Goal: Information Seeking & Learning: Learn about a topic

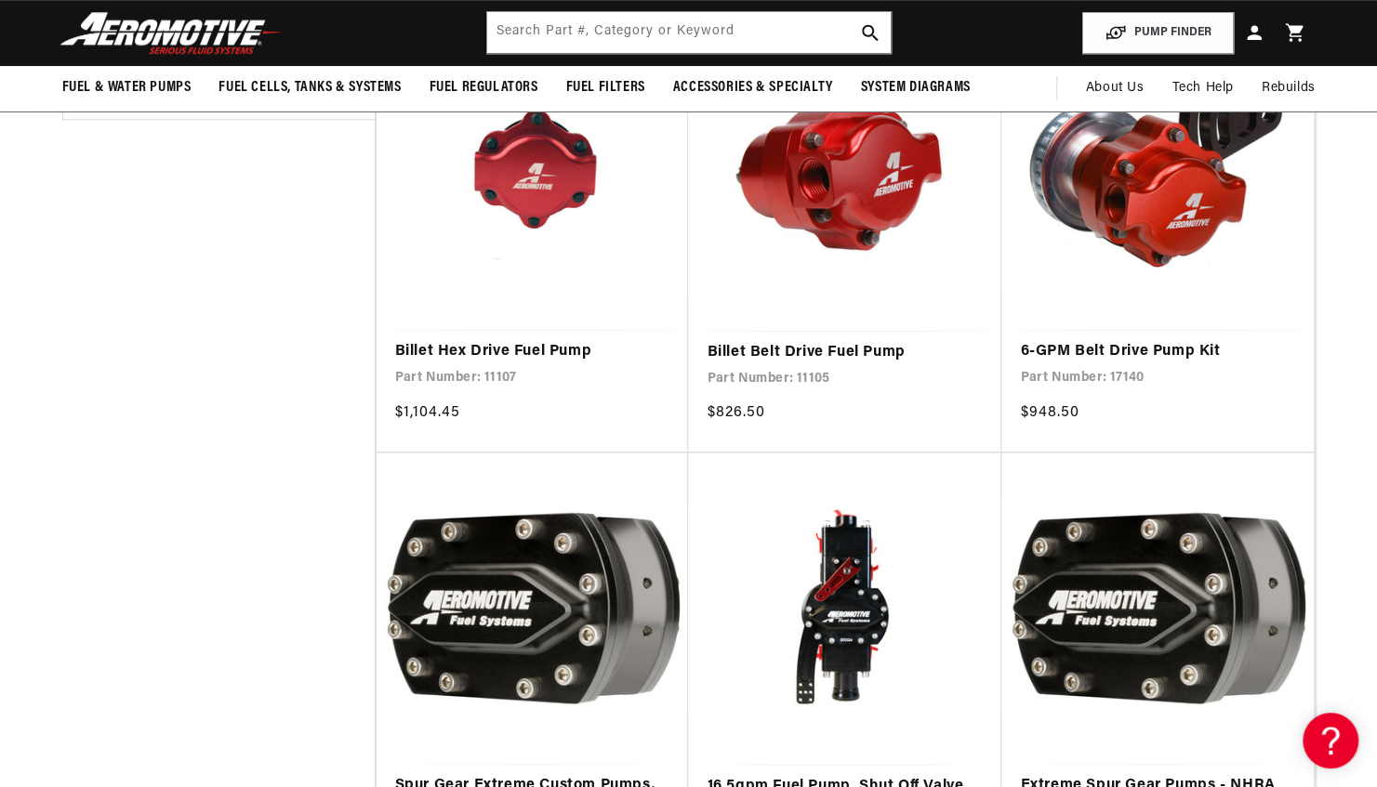
scroll to position [755, 0]
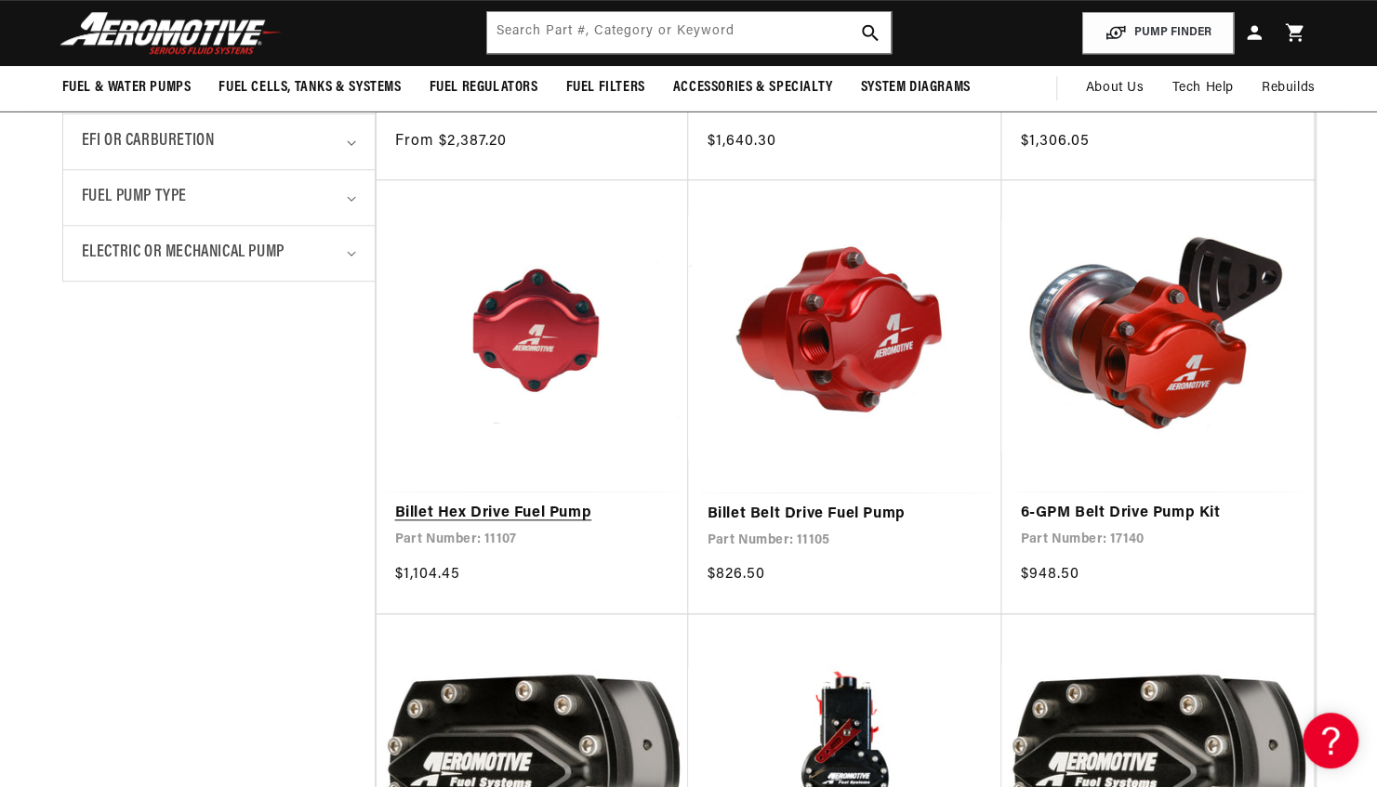
click at [480, 513] on link "Billet Hex Drive Fuel Pump" at bounding box center [532, 514] width 275 height 24
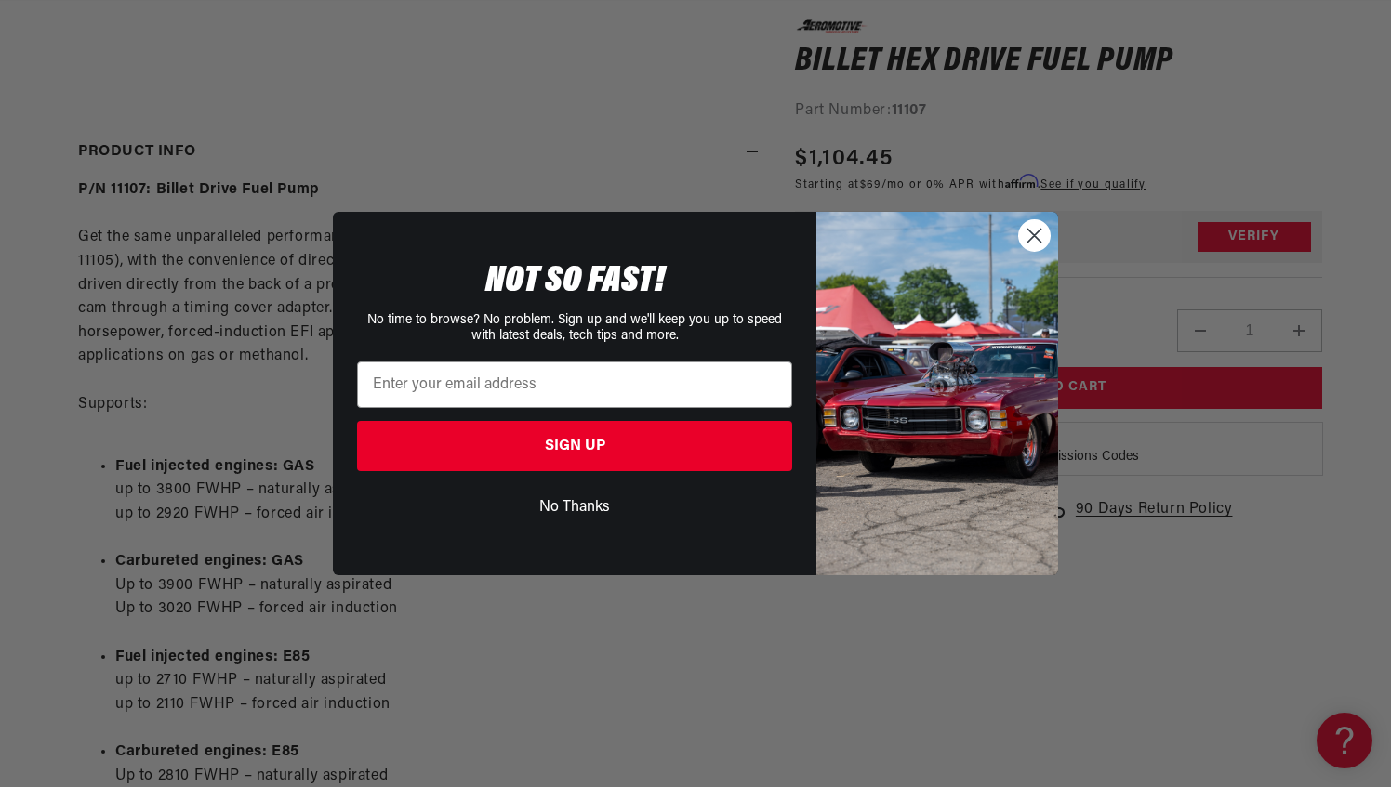
click at [1036, 254] on img "POPUP Form" at bounding box center [937, 393] width 242 height 363
click at [1035, 247] on circle "Close dialog" at bounding box center [1034, 235] width 31 height 31
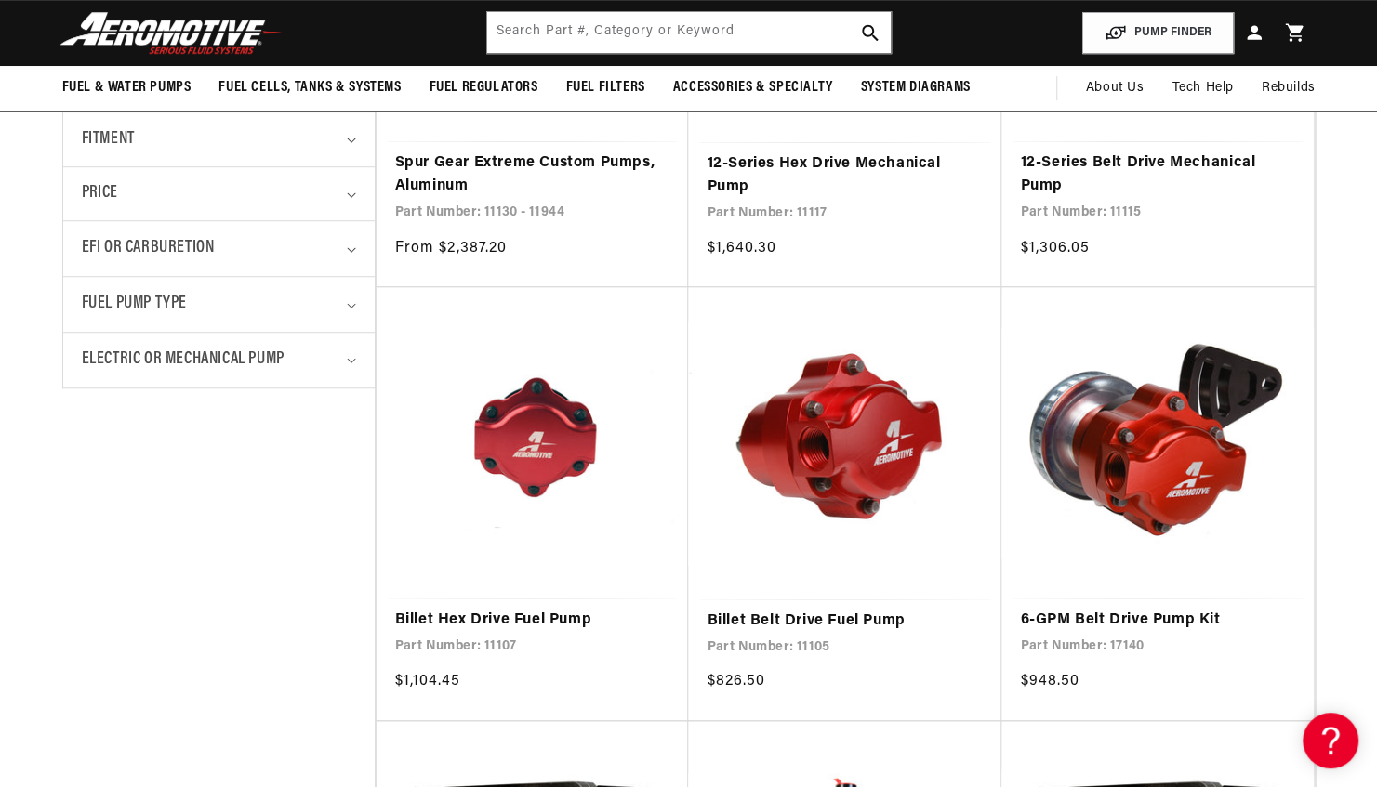
scroll to position [439, 0]
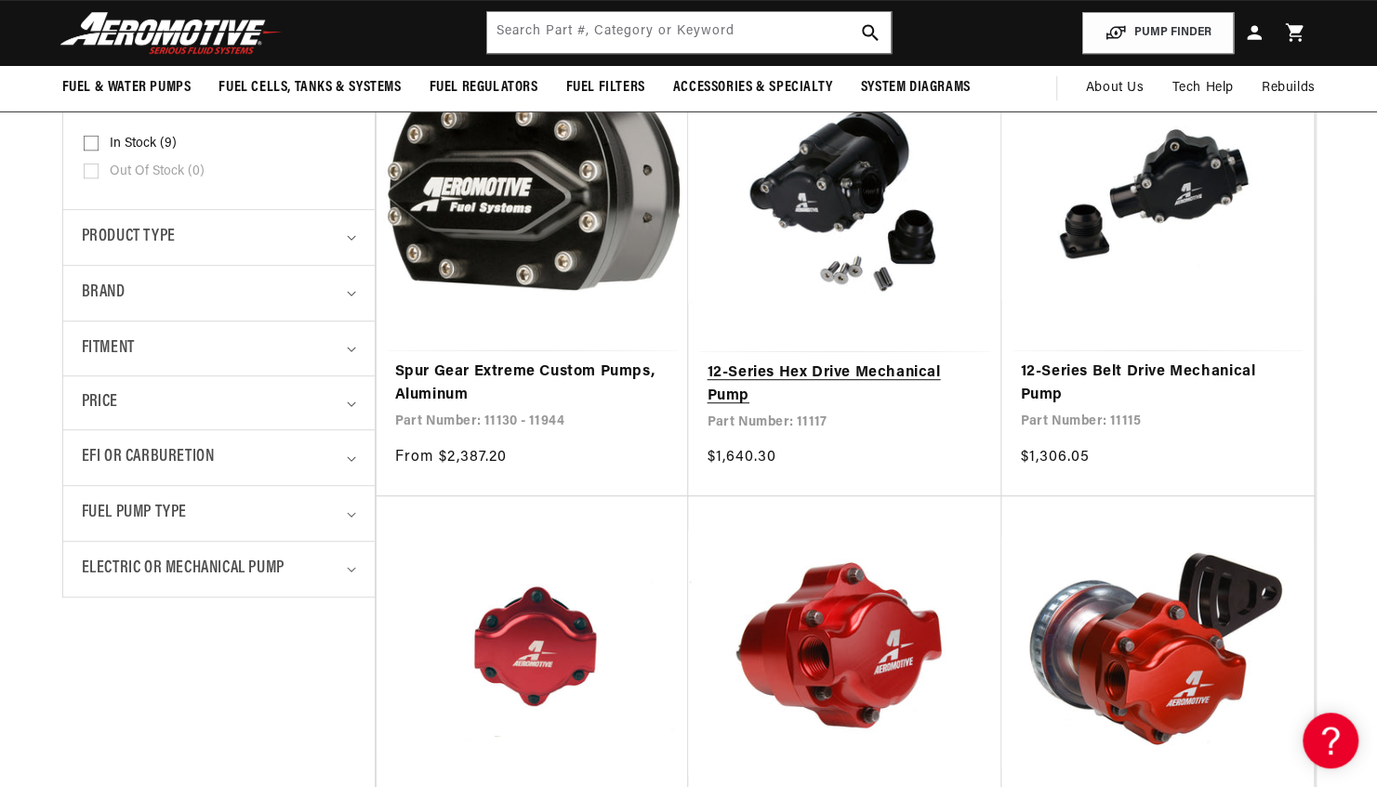
click at [844, 362] on link "12-Series Hex Drive Mechanical Pump" at bounding box center [845, 385] width 276 height 47
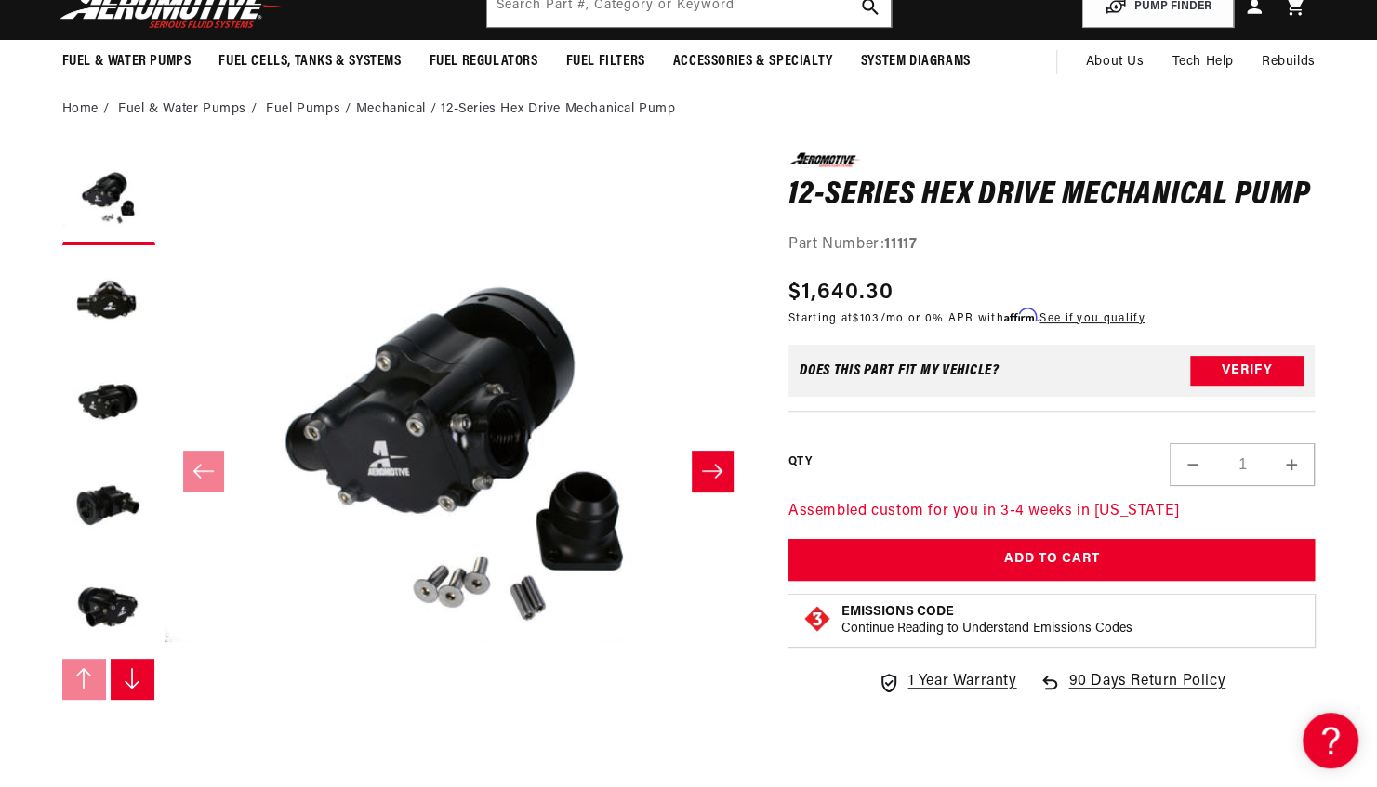
click at [127, 687] on icon "Slide right" at bounding box center [132, 679] width 19 height 22
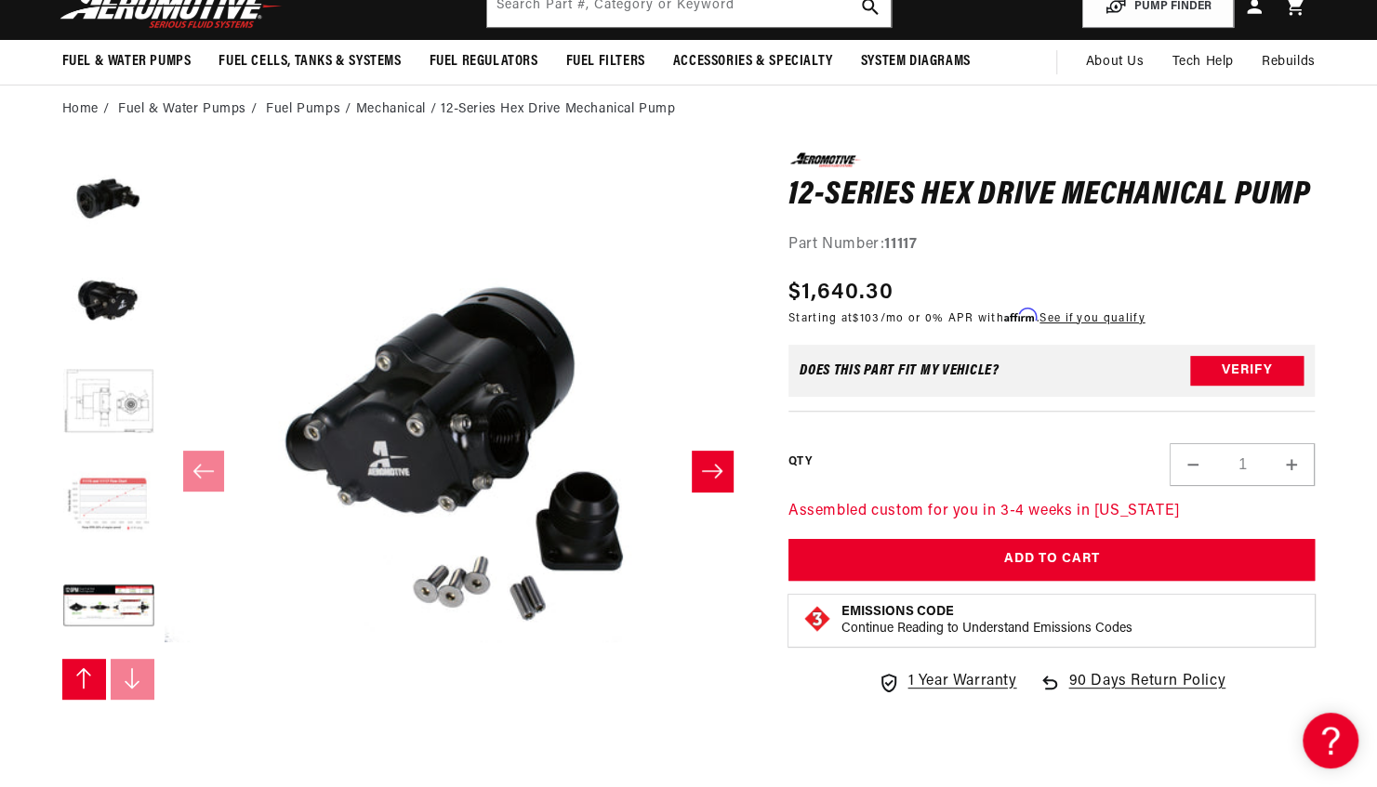
scroll to position [0, 735]
click at [106, 521] on button "Load image 7 in gallery view" at bounding box center [108, 505] width 93 height 93
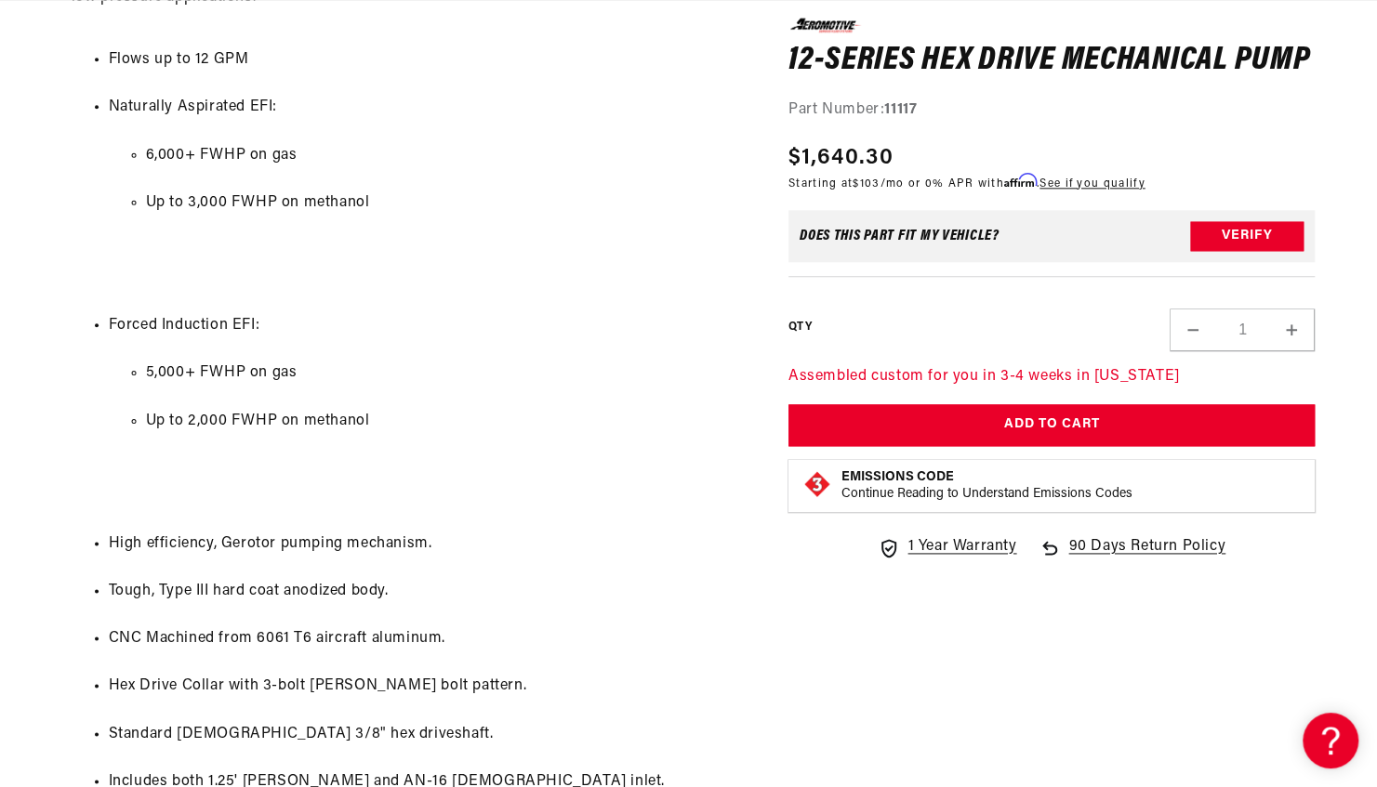
scroll to position [0, 0]
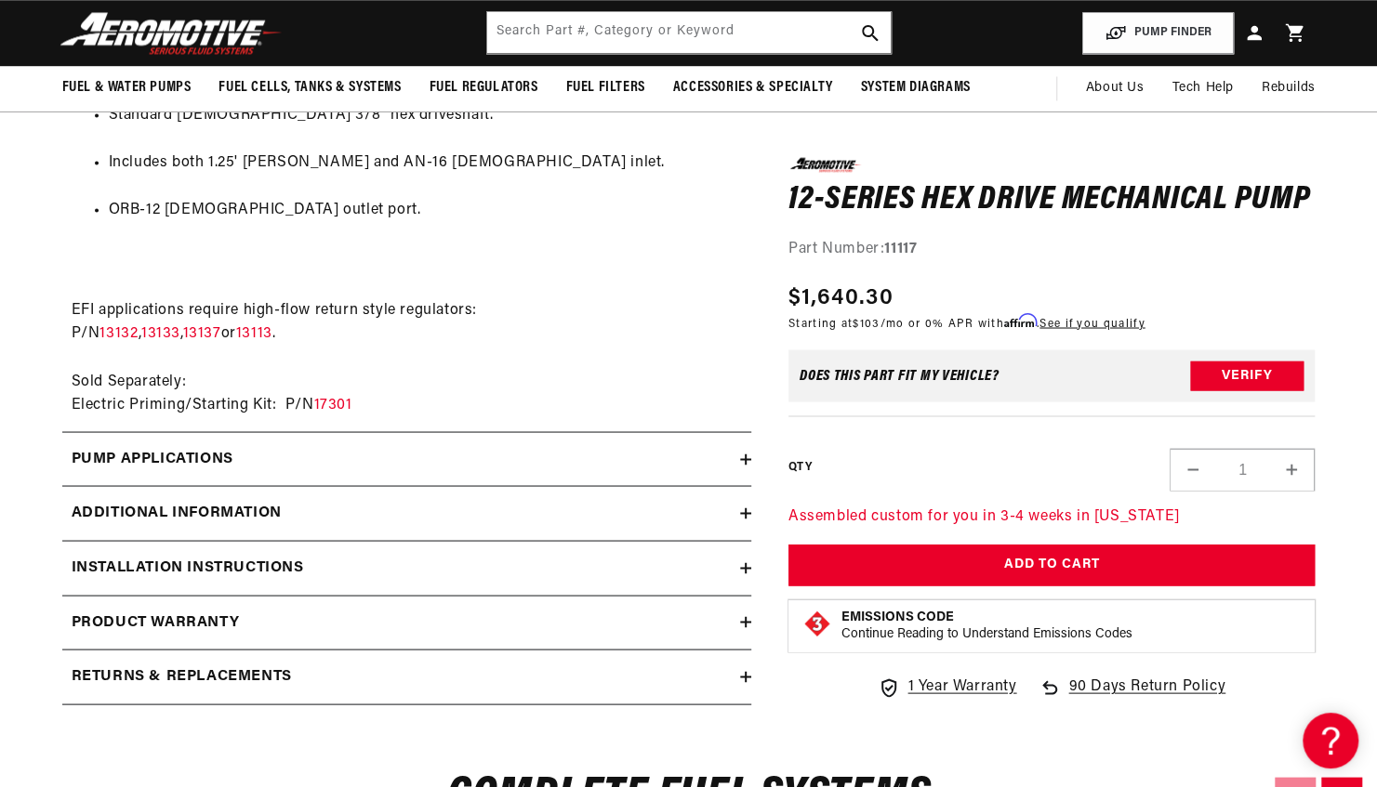
click at [746, 454] on icon at bounding box center [746, 459] width 0 height 11
